Goal: Task Accomplishment & Management: Manage account settings

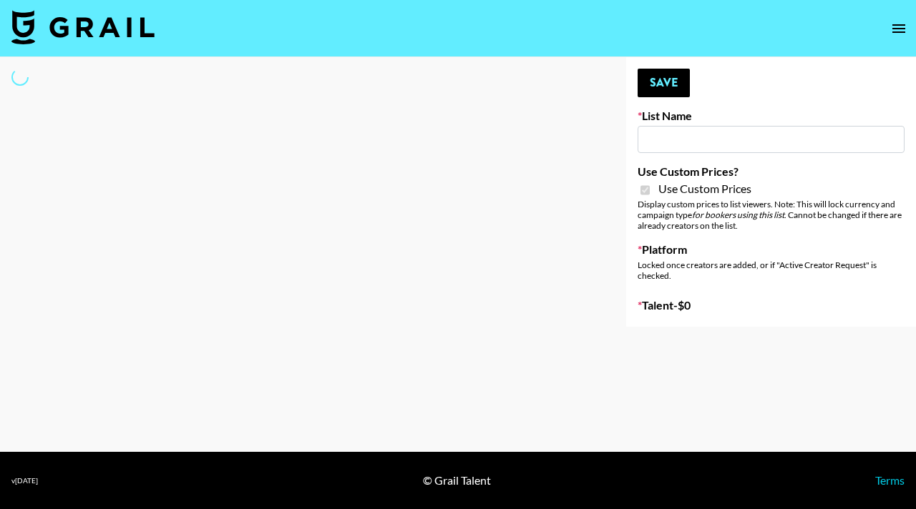
type input "Ever Clean"
checkbox input "true"
select select "Brand"
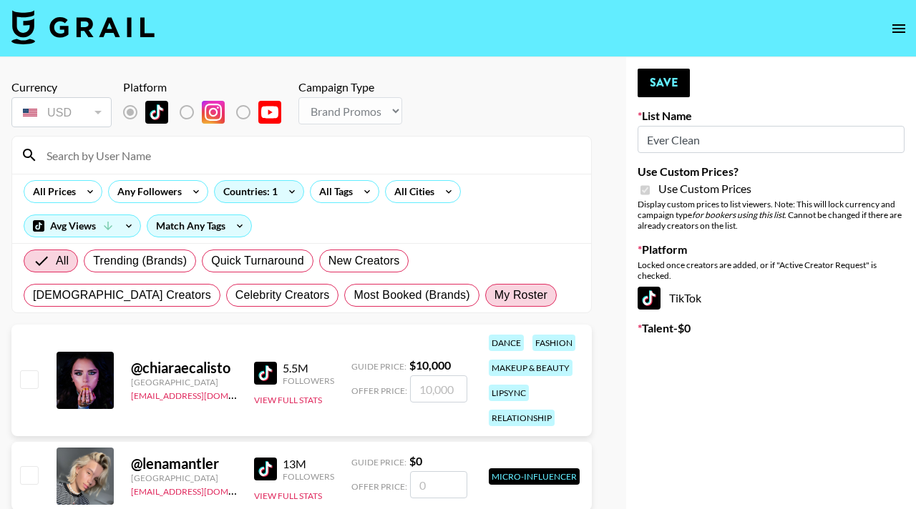
click at [494, 293] on span "My Roster" at bounding box center [520, 295] width 53 height 17
click at [494, 295] on input "My Roster" at bounding box center [494, 295] width 0 height 0
radio input "true"
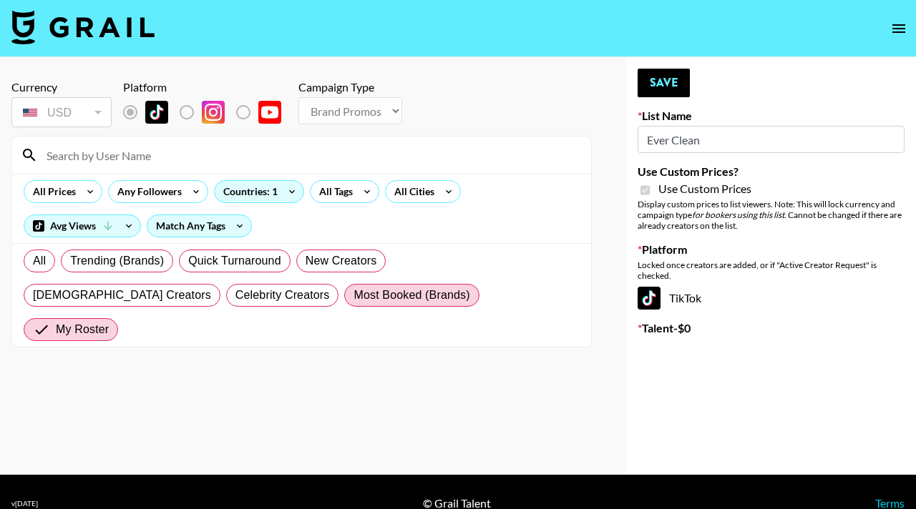
scroll to position [23, 0]
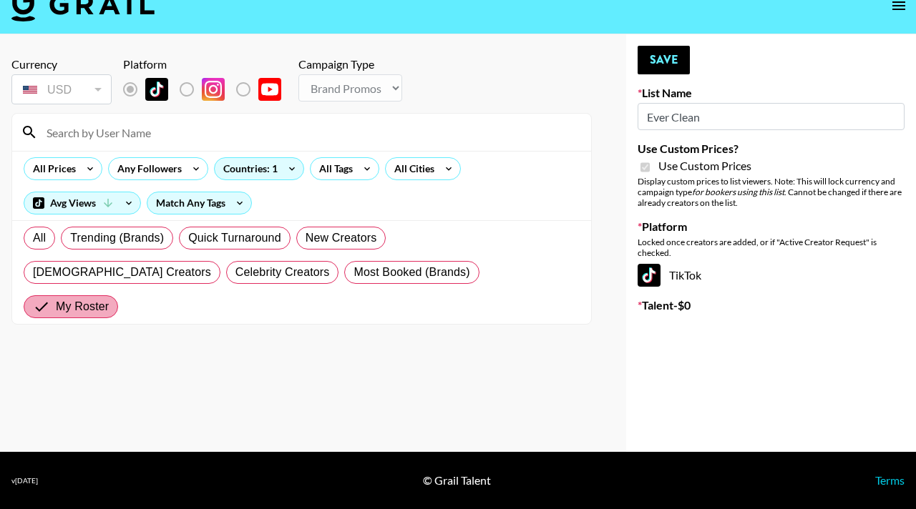
click at [109, 298] on span "My Roster" at bounding box center [82, 306] width 53 height 17
click at [56, 298] on input "My Roster" at bounding box center [44, 306] width 23 height 17
click at [109, 298] on span "My Roster" at bounding box center [82, 306] width 53 height 17
click at [56, 298] on input "My Roster" at bounding box center [44, 306] width 23 height 17
